Goal: Information Seeking & Learning: Learn about a topic

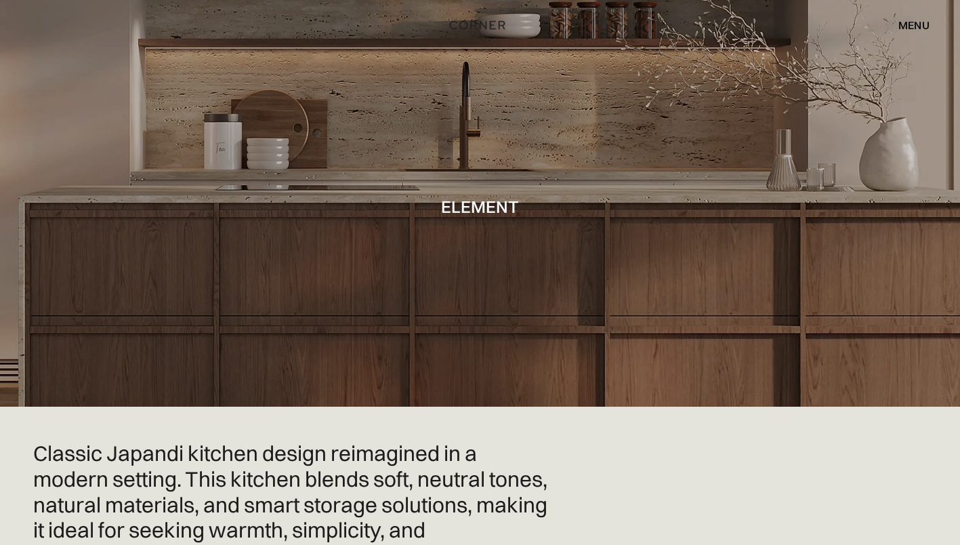
click at [482, 212] on h1 "Element" at bounding box center [480, 206] width 78 height 18
drag, startPoint x: 535, startPoint y: 194, endPoint x: 744, endPoint y: 146, distance: 214.7
click at [535, 194] on div at bounding box center [480, 203] width 960 height 407
click at [745, 147] on div at bounding box center [480, 203] width 960 height 407
drag, startPoint x: 850, startPoint y: 81, endPoint x: 871, endPoint y: 56, distance: 32.7
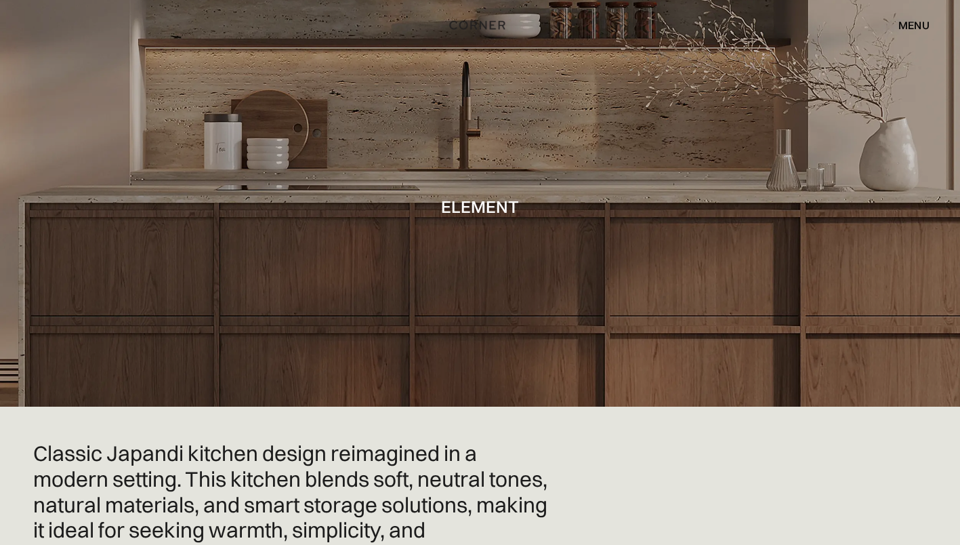
click at [852, 82] on div at bounding box center [480, 203] width 960 height 407
drag, startPoint x: 896, startPoint y: 28, endPoint x: 905, endPoint y: 24, distance: 9.4
click at [897, 28] on div "menu close" at bounding box center [907, 25] width 45 height 23
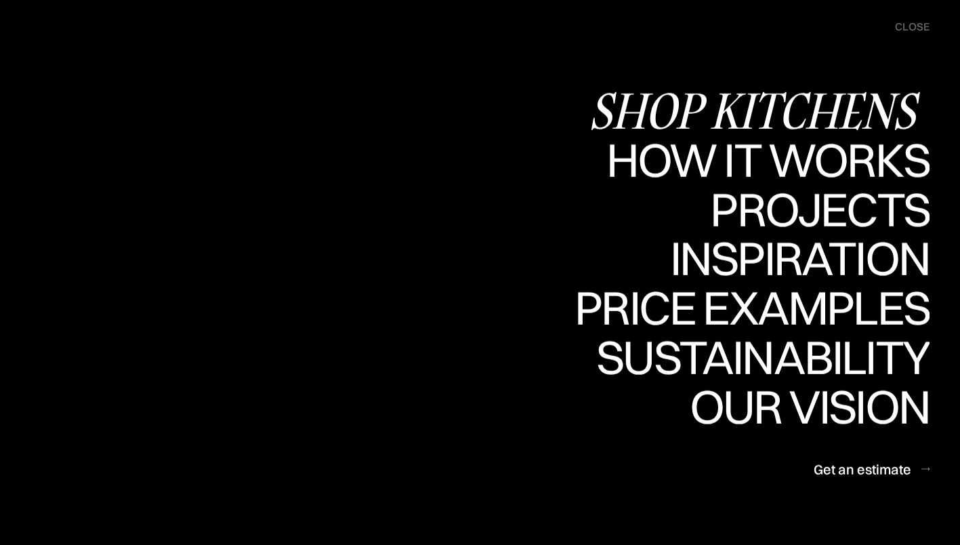
click at [789, 116] on div "Shop Kitchens" at bounding box center [759, 110] width 341 height 47
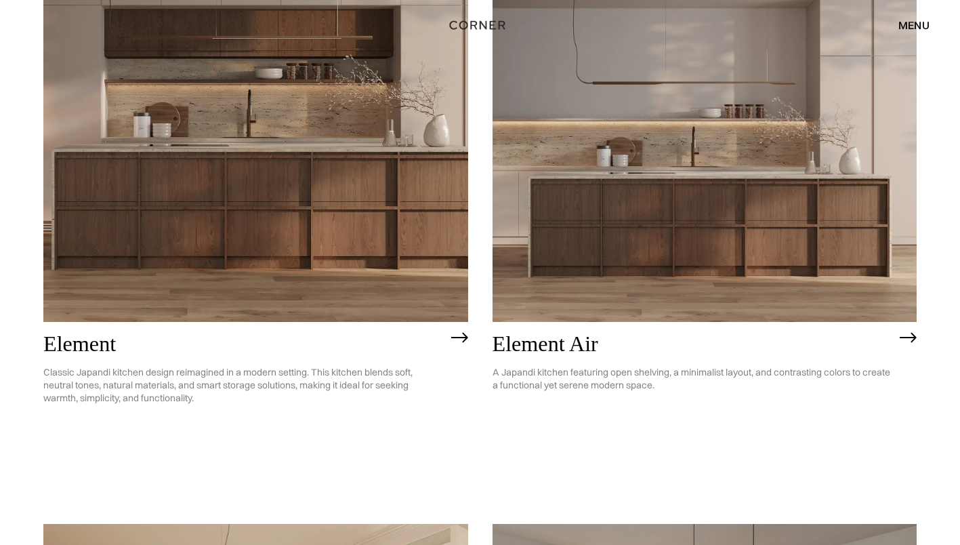
scroll to position [1220, 0]
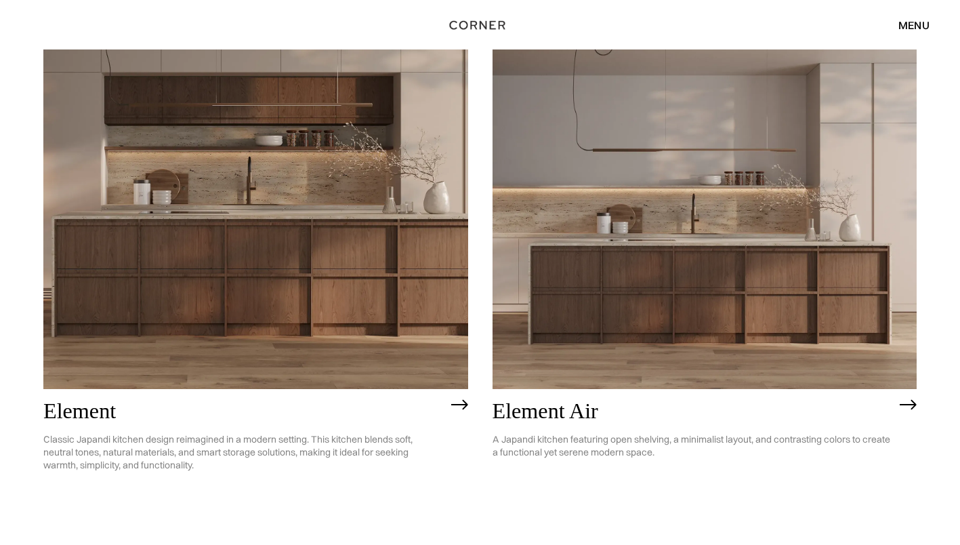
click at [686, 239] on img at bounding box center [705, 219] width 425 height 340
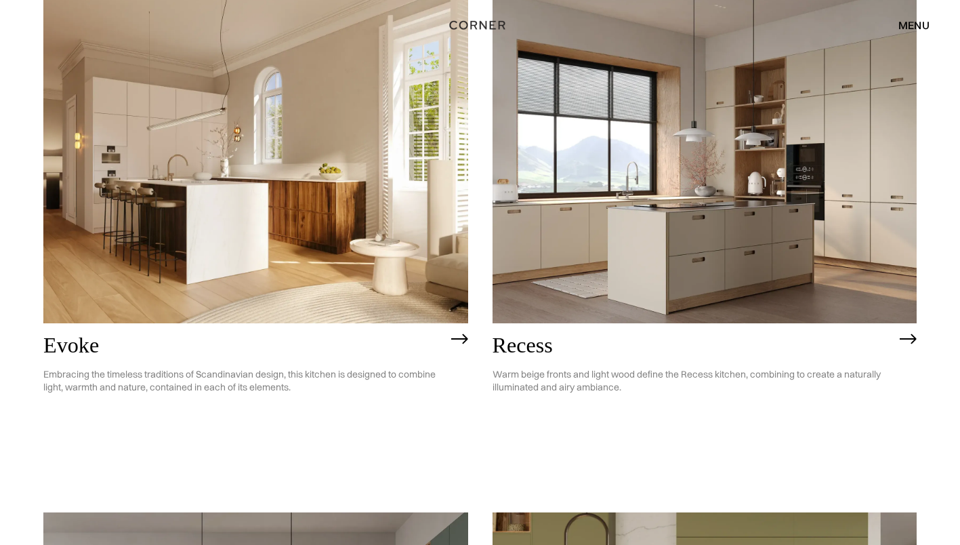
scroll to position [1830, 0]
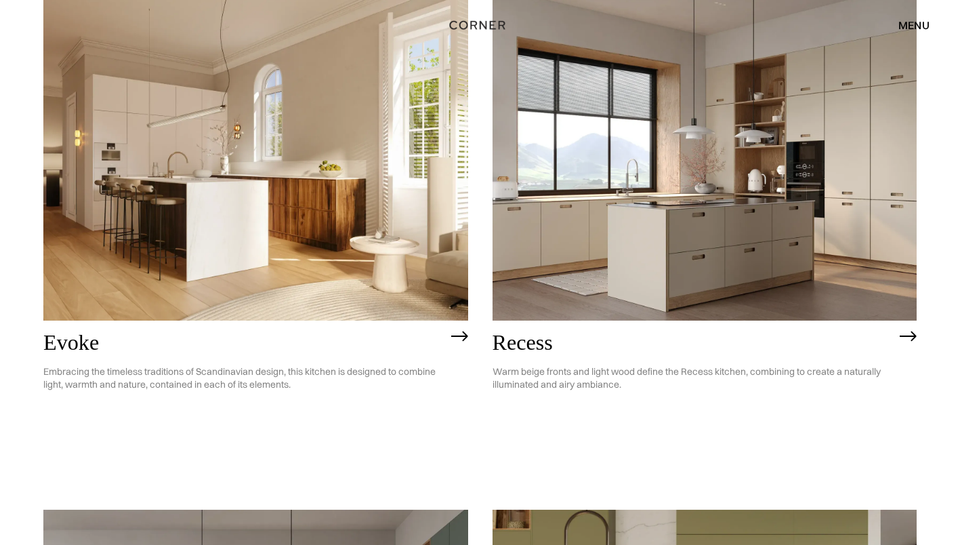
click at [269, 178] on img at bounding box center [255, 151] width 425 height 340
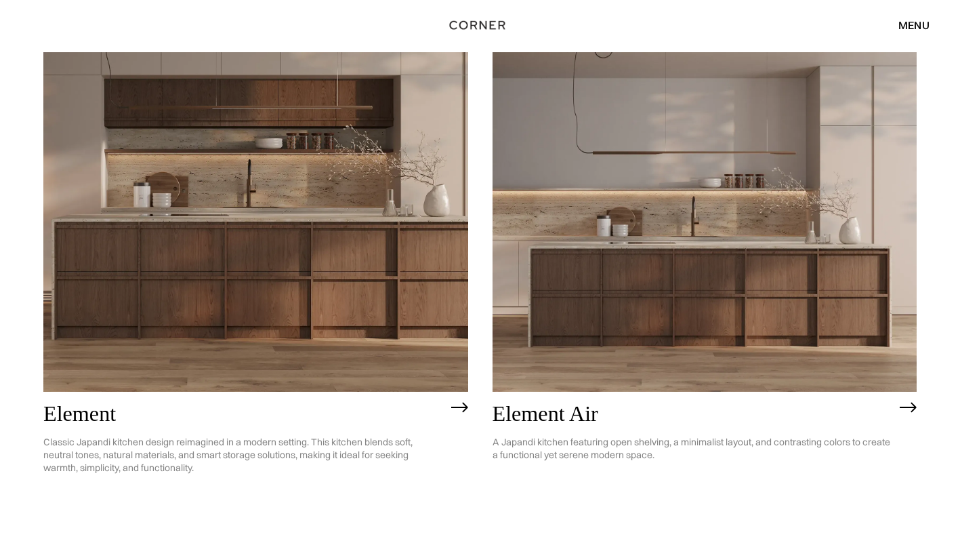
scroll to position [1220, 0]
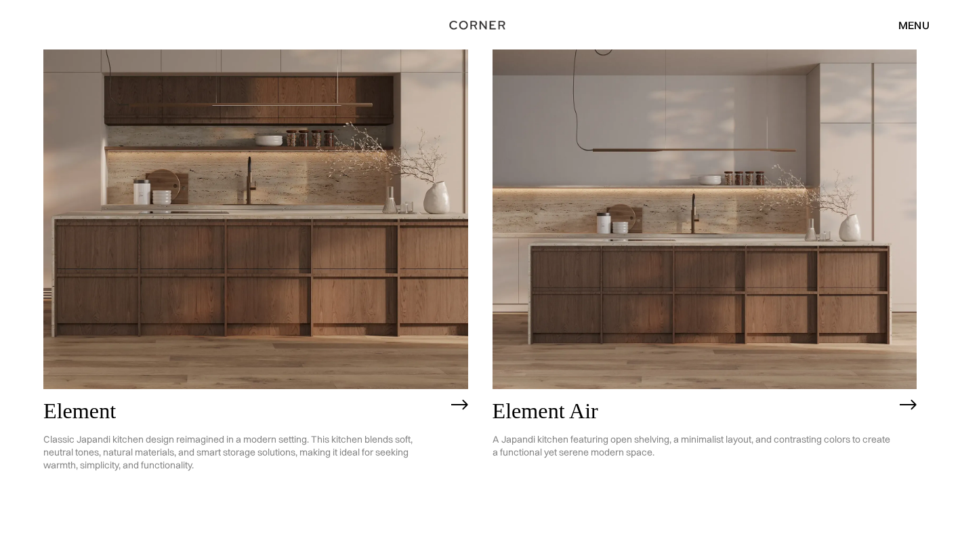
click at [665, 284] on img at bounding box center [705, 219] width 425 height 340
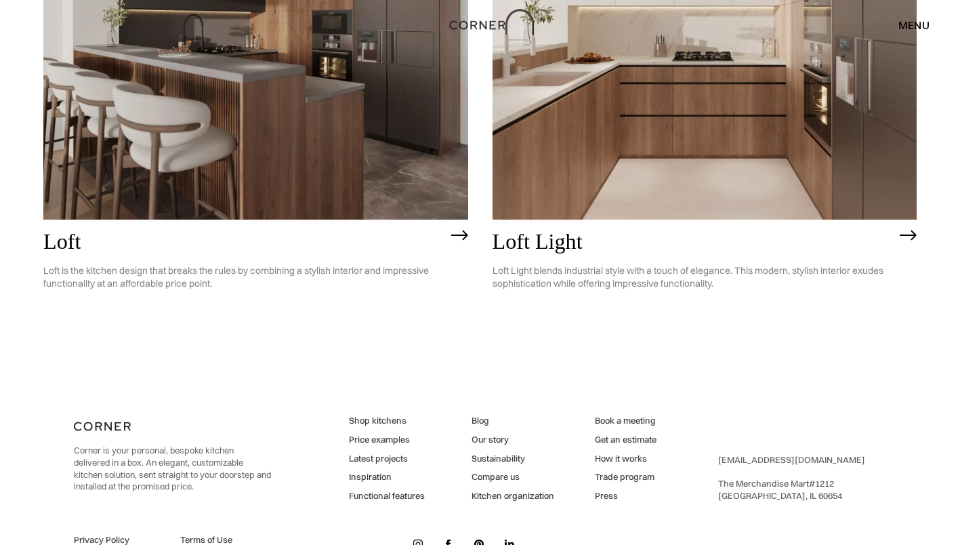
scroll to position [3557, 0]
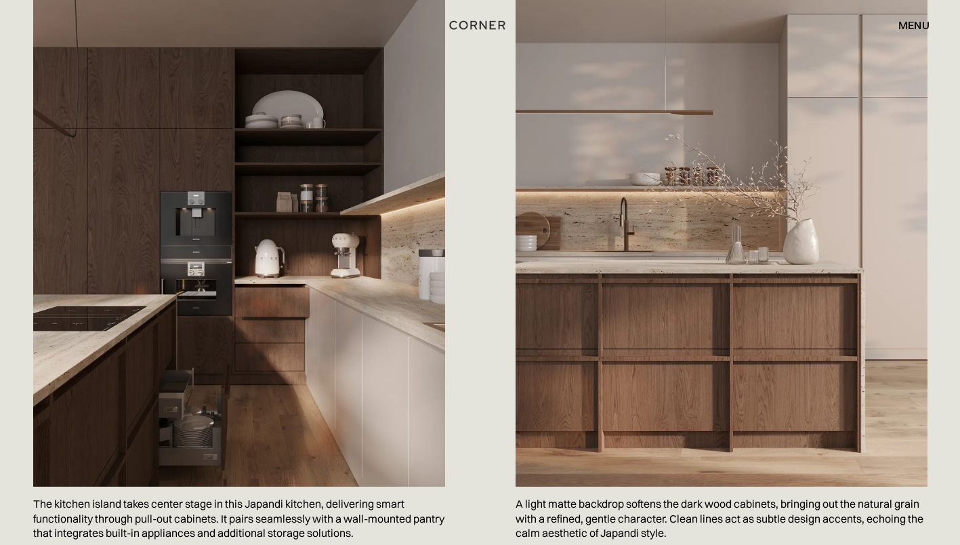
scroll to position [813, 0]
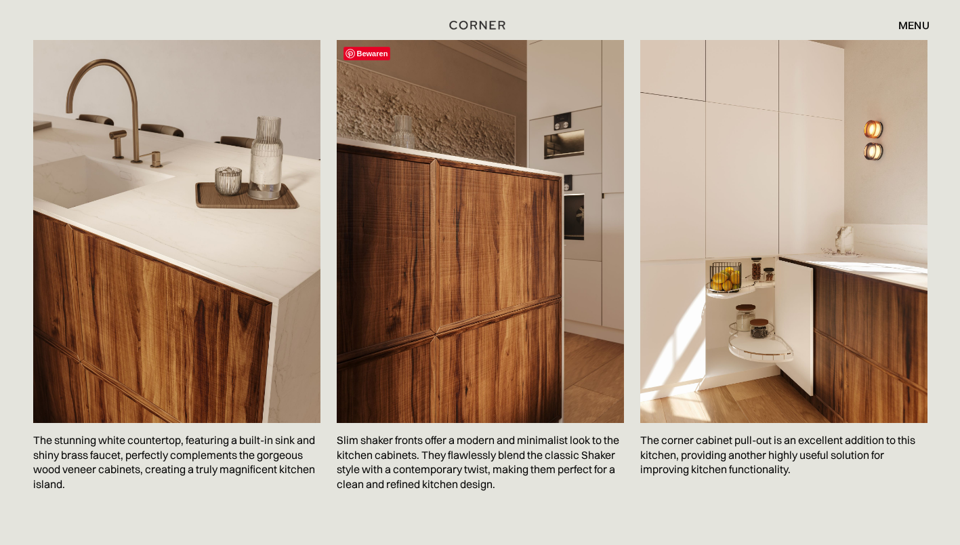
scroll to position [2236, 0]
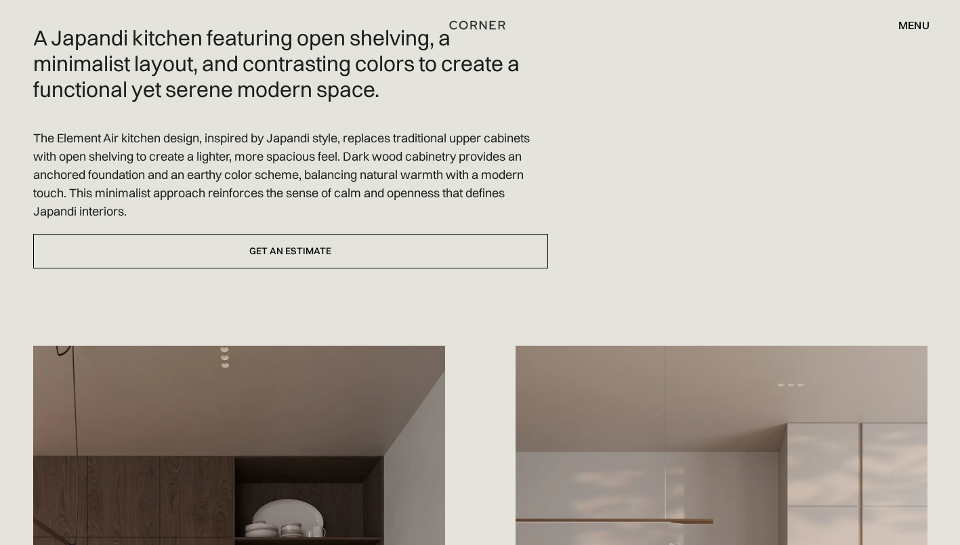
scroll to position [271, 0]
